Goal: Transaction & Acquisition: Subscribe to service/newsletter

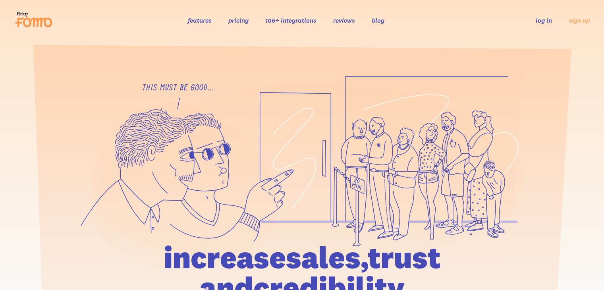
click at [239, 21] on link "pricing" at bounding box center [238, 20] width 20 height 8
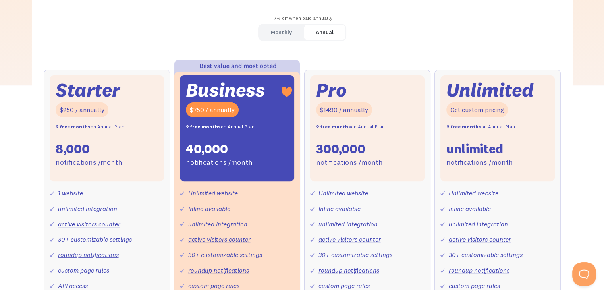
scroll to position [238, 0]
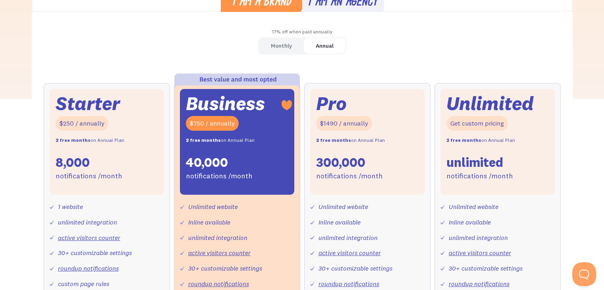
click at [319, 46] on div "Annual" at bounding box center [325, 46] width 18 height 12
click at [290, 47] on div "Monthly" at bounding box center [281, 46] width 21 height 12
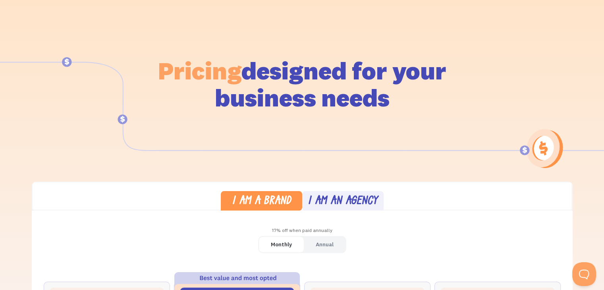
scroll to position [0, 0]
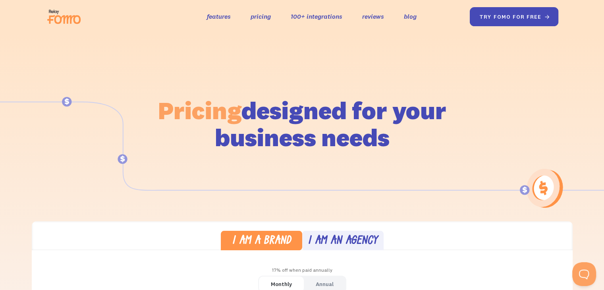
click at [515, 17] on link "try fomo for free " at bounding box center [513, 16] width 89 height 19
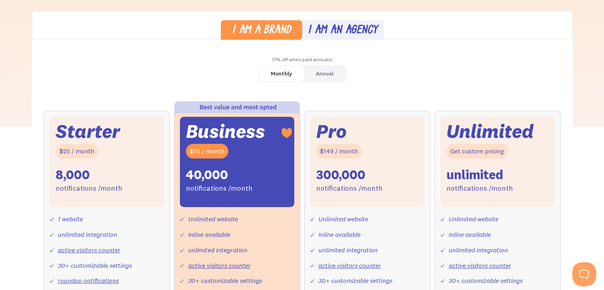
scroll to position [159, 0]
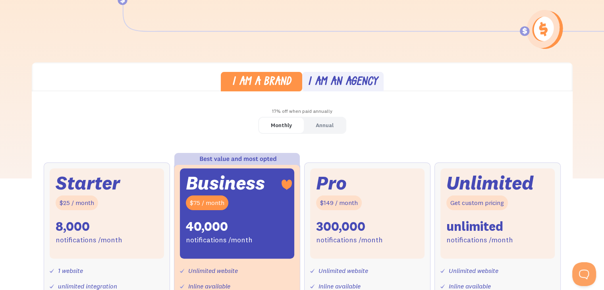
click at [319, 123] on div "Annual" at bounding box center [325, 126] width 18 height 12
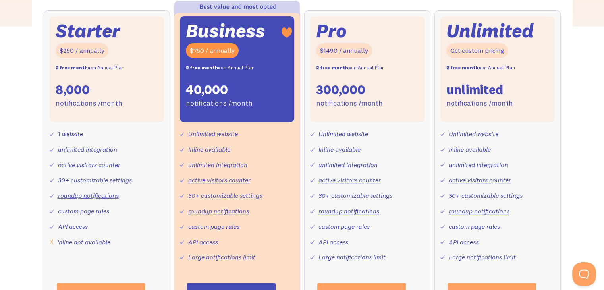
scroll to position [278, 0]
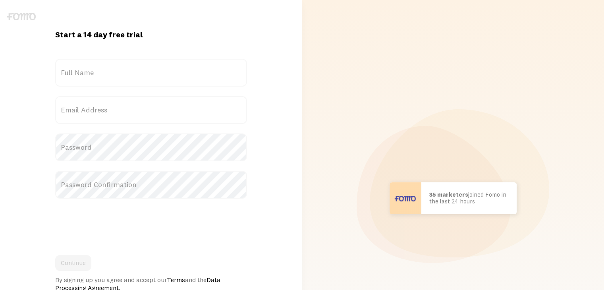
click at [81, 63] on label "Full Name" at bounding box center [151, 73] width 192 height 28
click at [81, 63] on input "Full Name" at bounding box center [151, 73] width 192 height 28
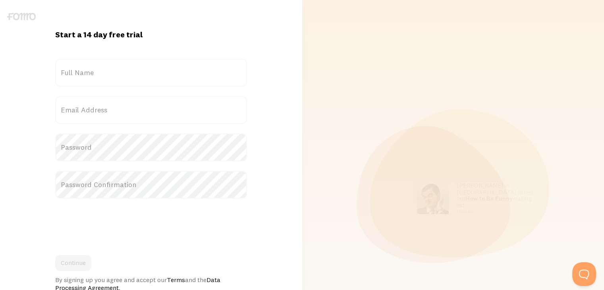
click at [84, 70] on label "Full Name" at bounding box center [151, 73] width 192 height 28
click at [84, 70] on input "Full Name" at bounding box center [151, 73] width 192 height 28
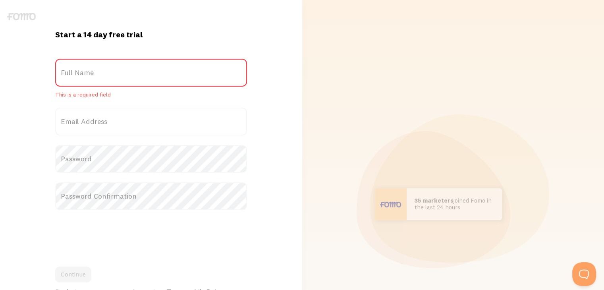
click at [84, 70] on label "Full Name" at bounding box center [151, 73] width 192 height 28
click at [84, 70] on input "Full Name" at bounding box center [151, 73] width 192 height 28
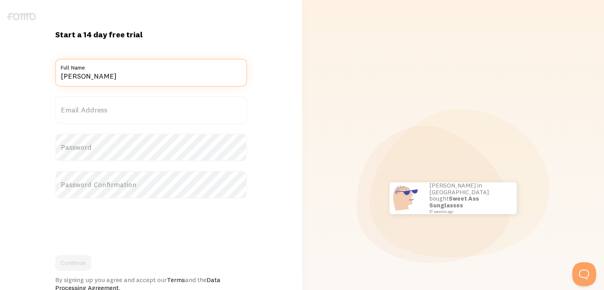
type input "[PERSON_NAME]"
click at [99, 113] on label "Email Address" at bounding box center [151, 110] width 192 height 28
click at [99, 113] on input "Email Address" at bounding box center [151, 110] width 192 height 28
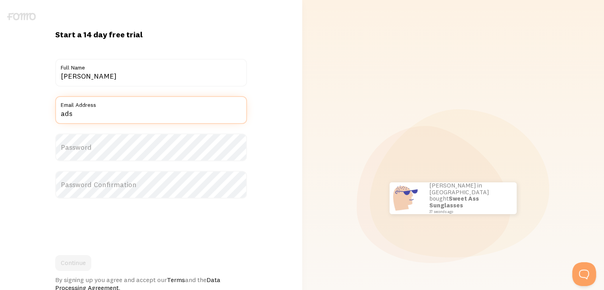
type input "[DOMAIN_NAME][EMAIL_ADDRESS][DOMAIN_NAME]"
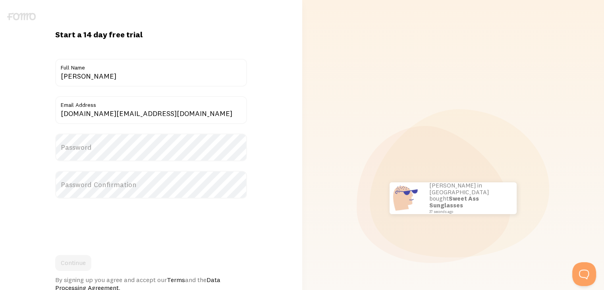
click at [112, 140] on label "Password" at bounding box center [151, 147] width 192 height 28
click at [105, 147] on label "Password" at bounding box center [151, 147] width 192 height 28
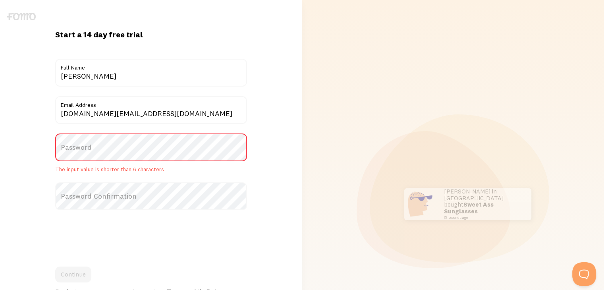
click at [105, 147] on label "Password" at bounding box center [151, 147] width 192 height 28
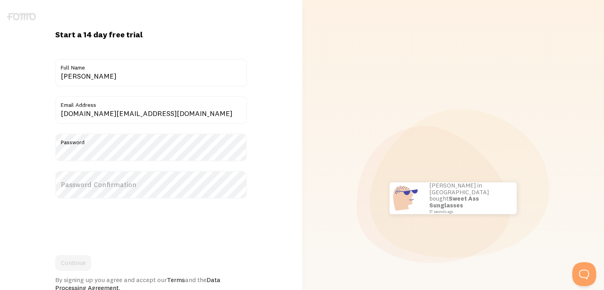
click at [77, 184] on label "Password Confirmation" at bounding box center [151, 185] width 192 height 28
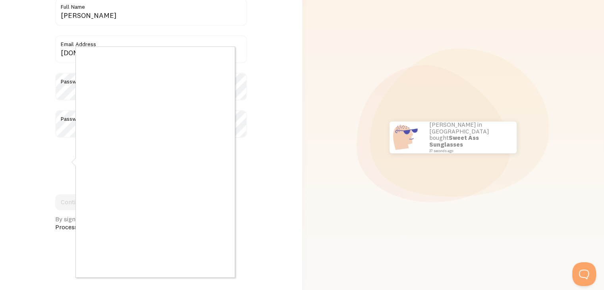
scroll to position [79, 0]
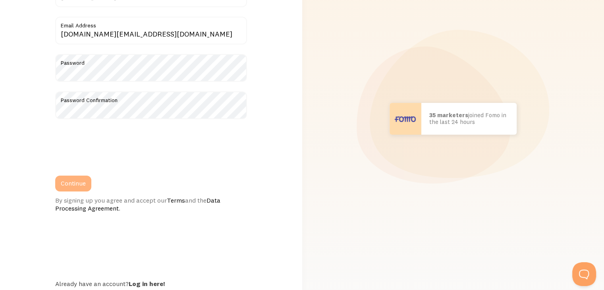
click at [75, 185] on button "Continue" at bounding box center [73, 184] width 36 height 16
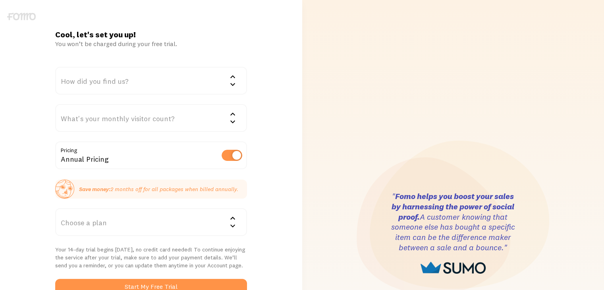
click at [110, 77] on div "How did you find us?" at bounding box center [151, 81] width 192 height 28
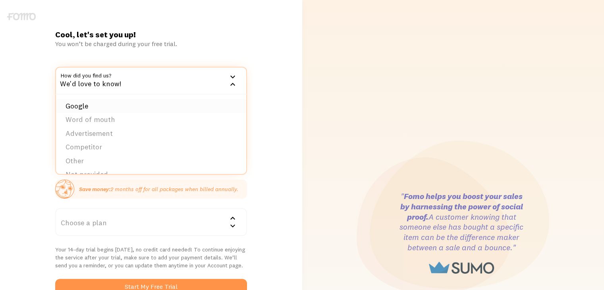
click at [100, 102] on li "Google" at bounding box center [151, 106] width 190 height 14
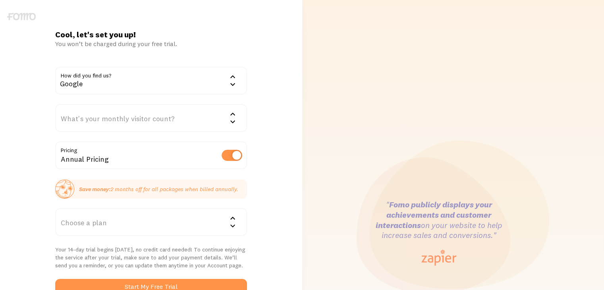
click at [102, 116] on div "What's your monthly visitor count?" at bounding box center [151, 118] width 192 height 28
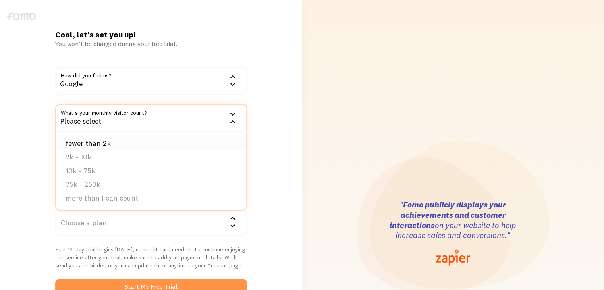
click at [104, 139] on li "fewer than 2k" at bounding box center [151, 144] width 190 height 14
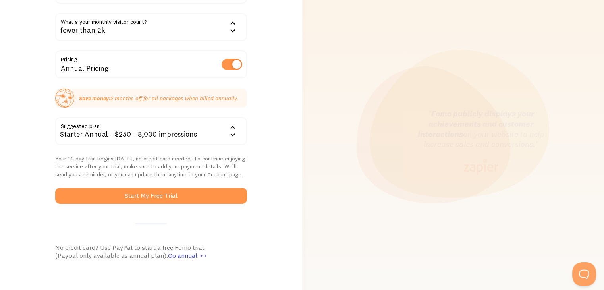
scroll to position [119, 0]
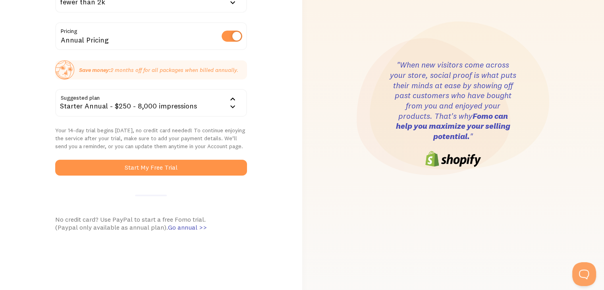
click at [149, 107] on div "Starter Annual - $250 - 8,000 impressions" at bounding box center [151, 103] width 192 height 28
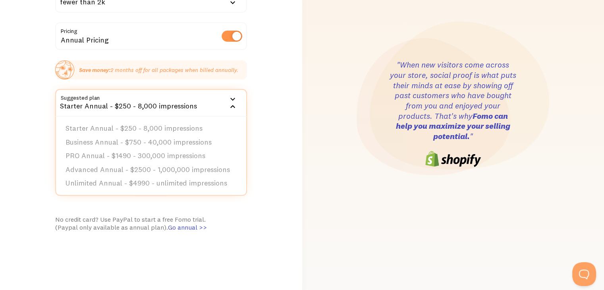
click at [148, 104] on div "Starter Annual - $250 - 8,000 impressions" at bounding box center [151, 103] width 192 height 28
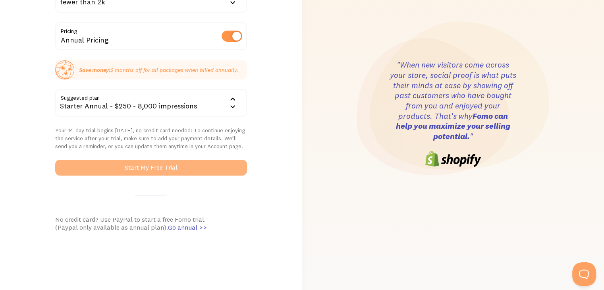
click at [150, 167] on button "Start My Free Trial" at bounding box center [151, 168] width 192 height 16
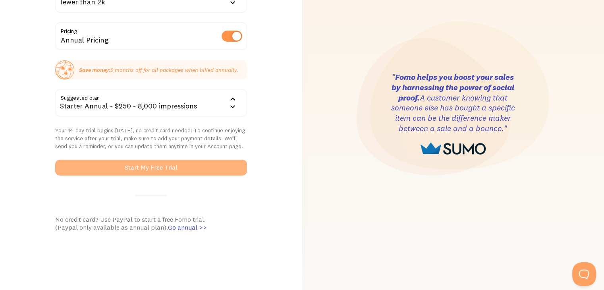
click at [149, 168] on button "Start My Free Trial" at bounding box center [151, 168] width 192 height 16
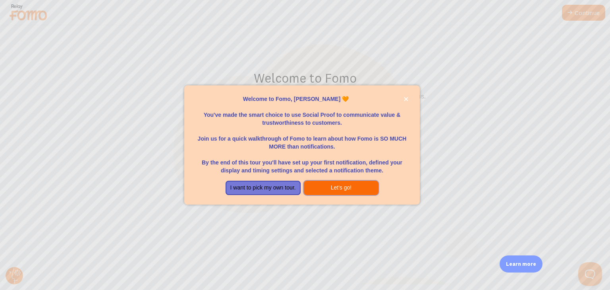
click at [322, 185] on button "Let's go!" at bounding box center [341, 188] width 75 height 14
